Goal: Check status: Check status

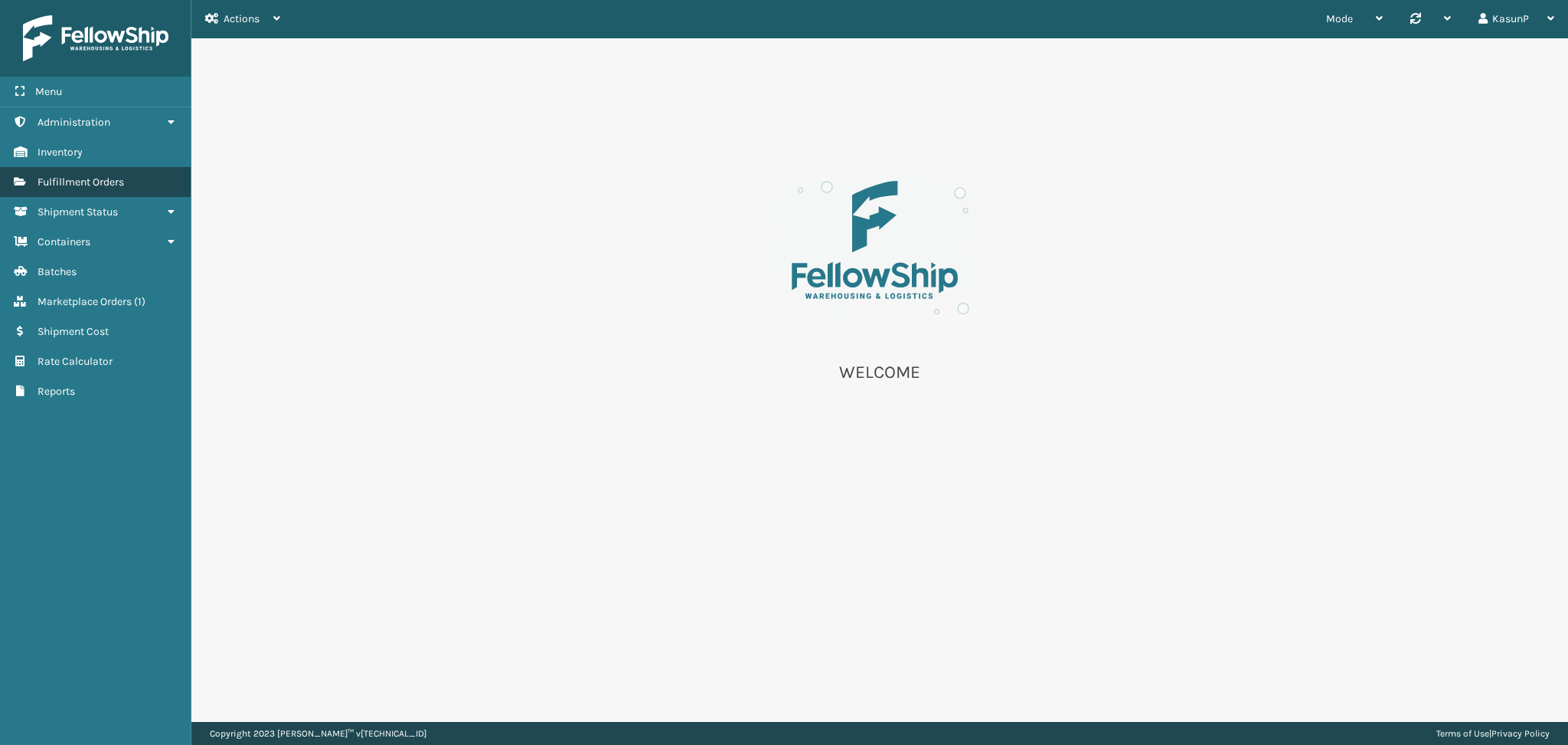
click at [62, 179] on span "Fulfillment Orders" at bounding box center [80, 182] width 87 height 13
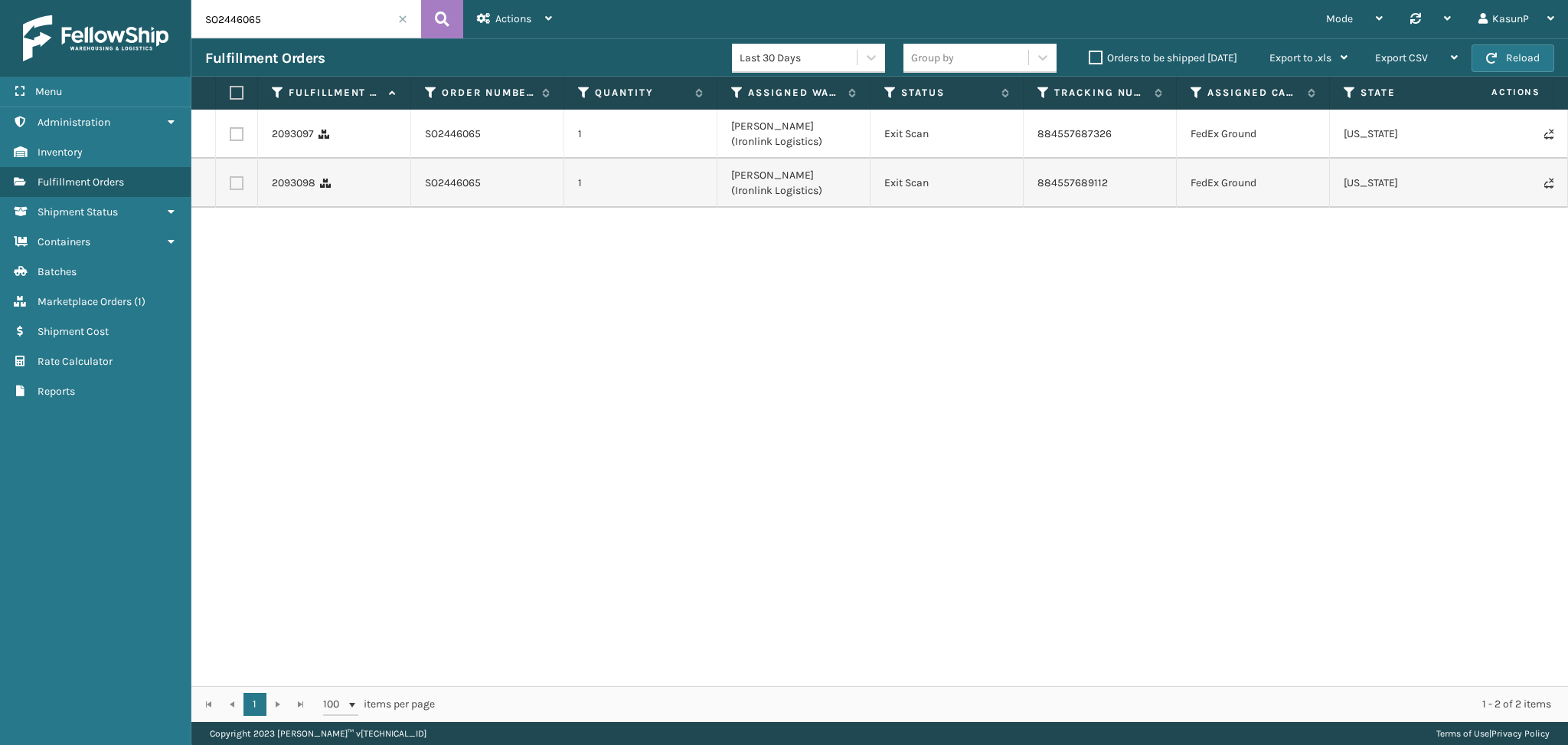
click at [217, 23] on input "SO2446065" at bounding box center [306, 19] width 230 height 38
paste input "348"
click at [447, 27] on icon at bounding box center [442, 19] width 15 height 23
drag, startPoint x: 1115, startPoint y: 136, endPoint x: 1039, endPoint y: 137, distance: 76.0
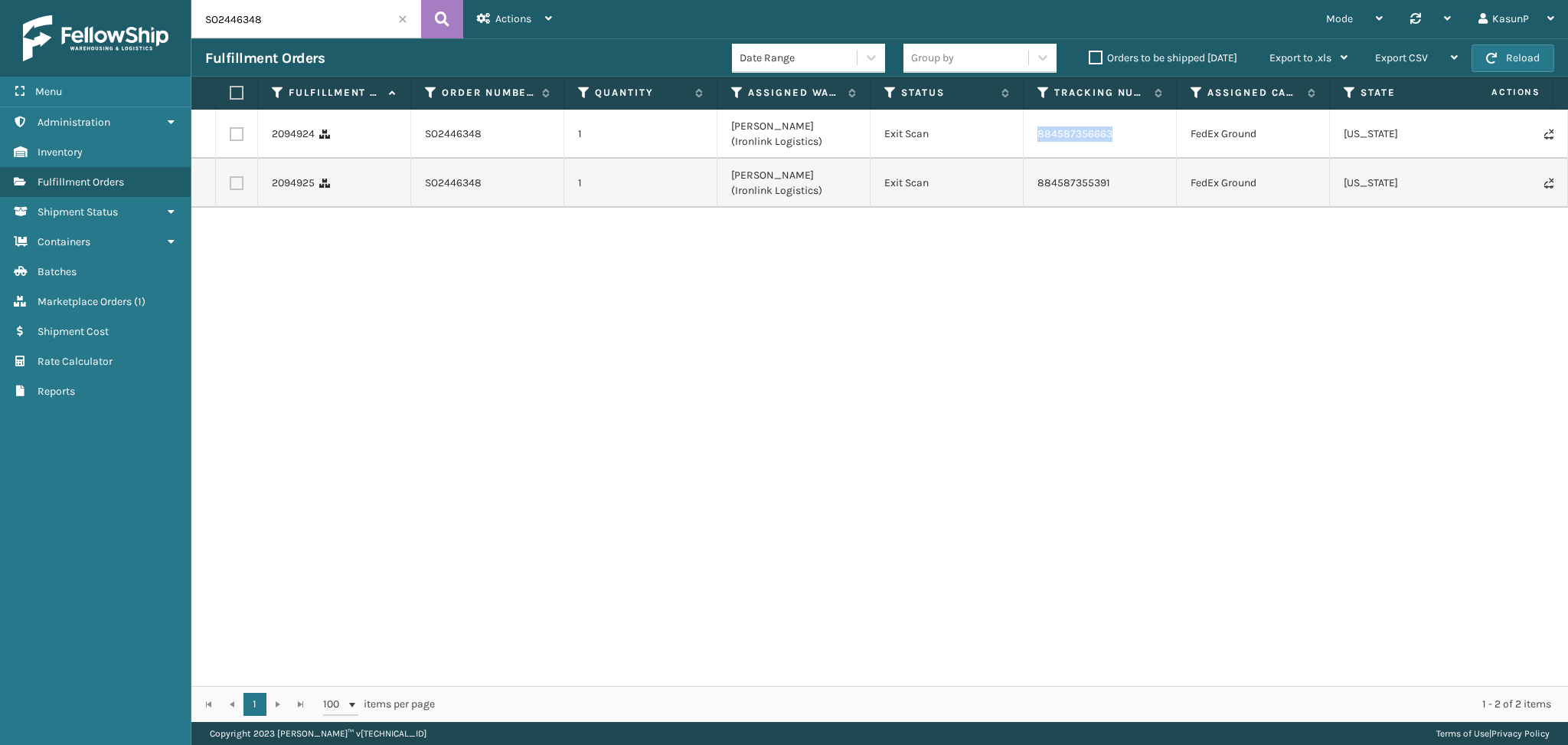
click at [1039, 137] on td "884587356663" at bounding box center [1101, 133] width 153 height 49
copy link "884587356663"
click at [207, 18] on input "SO2446348" at bounding box center [306, 19] width 230 height 38
paste input "60"
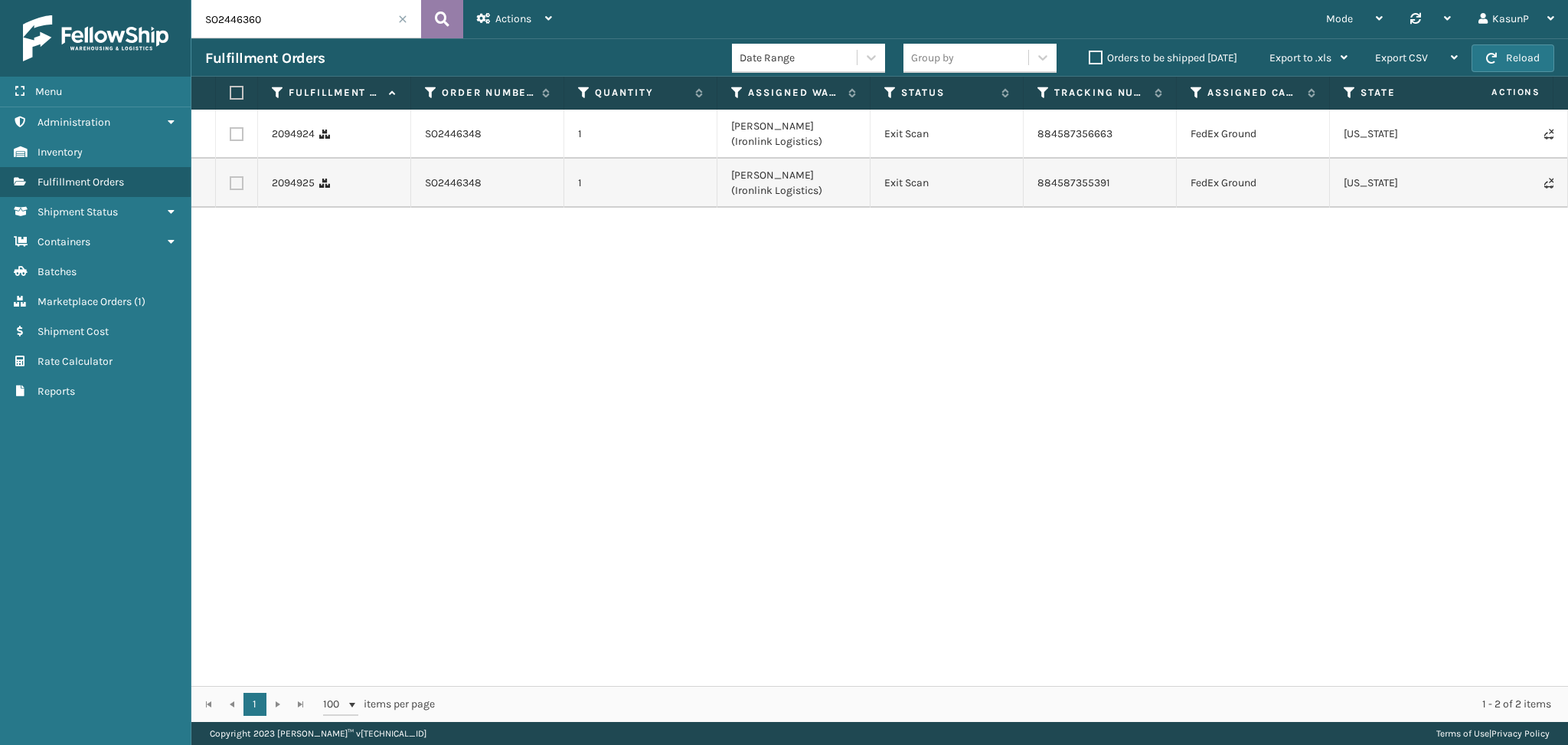
click at [456, 29] on button at bounding box center [442, 19] width 42 height 38
drag, startPoint x: 1111, startPoint y: 138, endPoint x: 1034, endPoint y: 137, distance: 77.0
click at [1034, 137] on td "884588341564" at bounding box center [1101, 133] width 153 height 49
copy link "884588341564"
click at [233, 24] on input "SO2446360" at bounding box center [306, 19] width 230 height 38
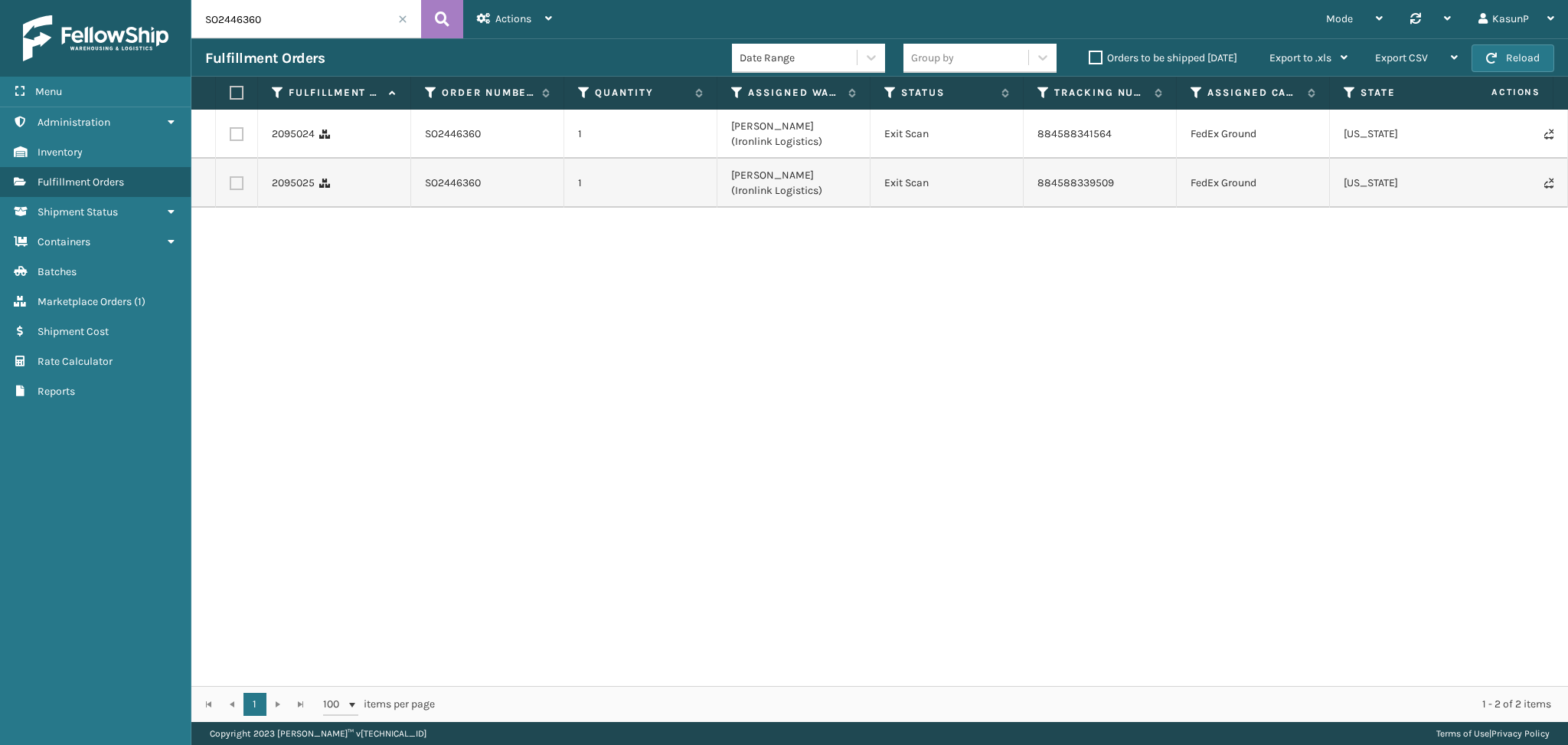
click at [233, 24] on input "SO2446360" at bounding box center [306, 19] width 230 height 38
paste input "3"
type input "SO2446363"
click at [447, 22] on icon at bounding box center [442, 19] width 15 height 23
drag, startPoint x: 1121, startPoint y: 135, endPoint x: 1033, endPoint y: 139, distance: 88.1
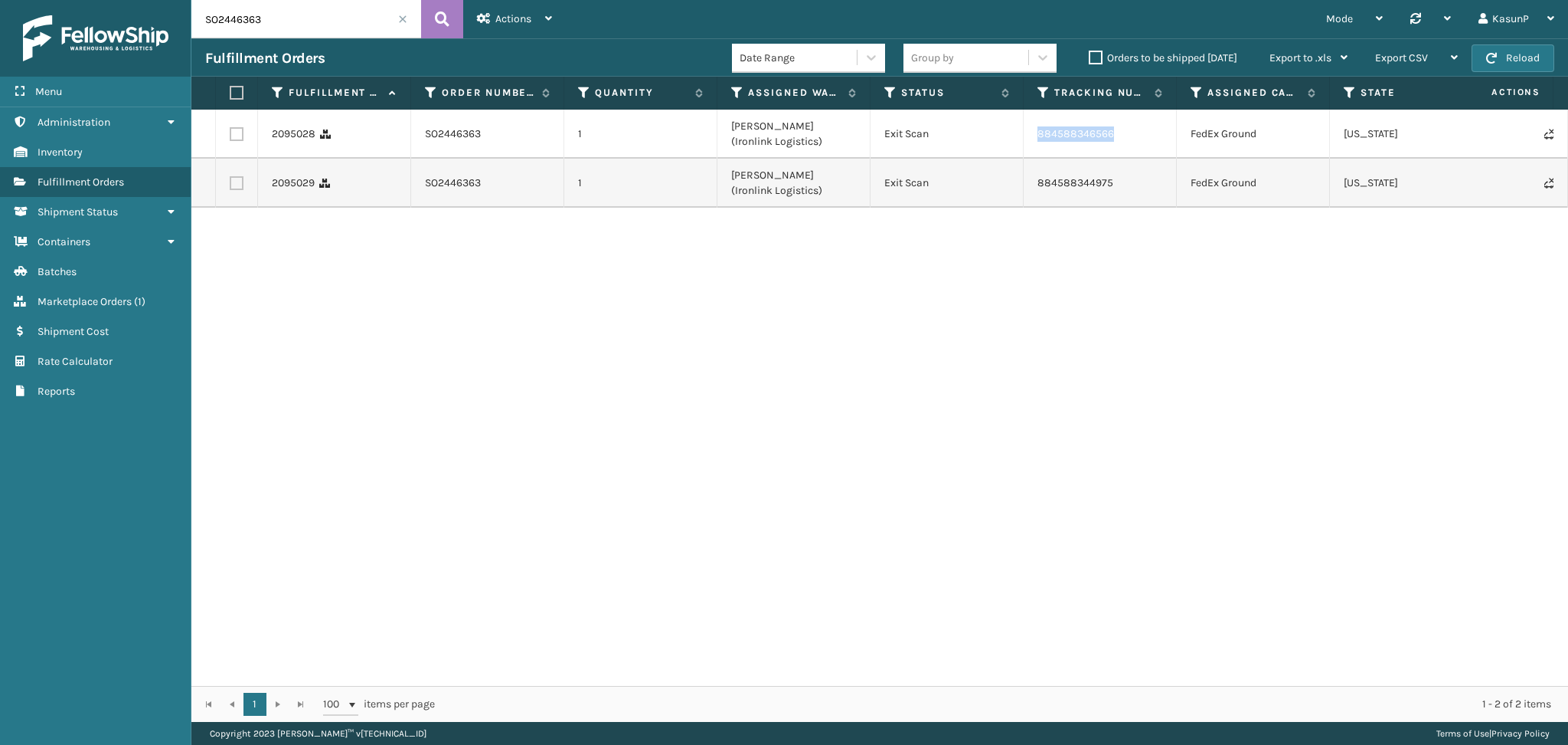
click at [1033, 139] on td "884588346566" at bounding box center [1101, 133] width 153 height 49
copy link "884588346566"
click at [1061, 319] on div "2095028 SO2446363 1 [PERSON_NAME] (Ironlink Logistics) Exit Scan 884588346566 F…" at bounding box center [879, 397] width 1377 height 576
